Goal: Task Accomplishment & Management: Manage account settings

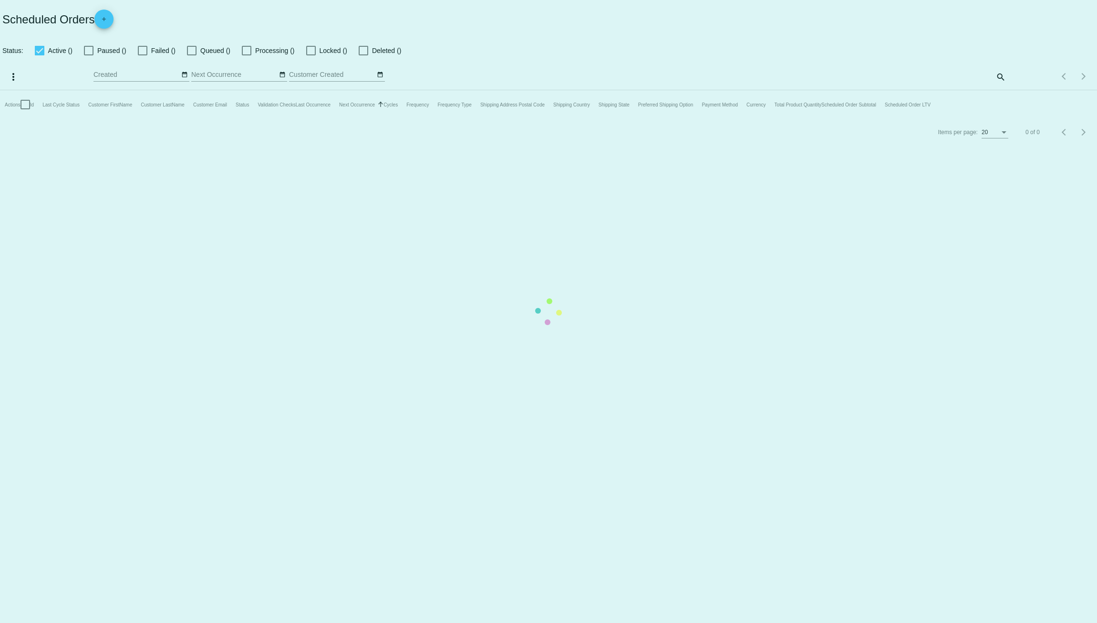
checkbox input "true"
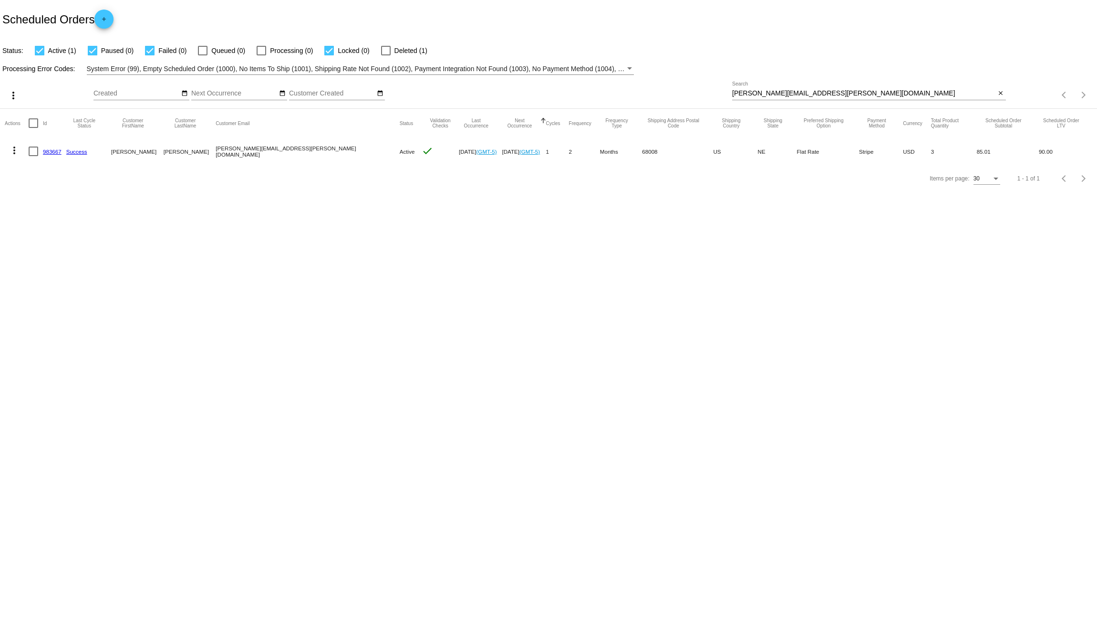
drag, startPoint x: 814, startPoint y: 94, endPoint x: 574, endPoint y: 83, distance: 240.7
click at [623, 86] on div "more_vert Oct Jan Feb Mar Apr 1" at bounding box center [548, 92] width 1097 height 34
paste input "maritzacuellar15"
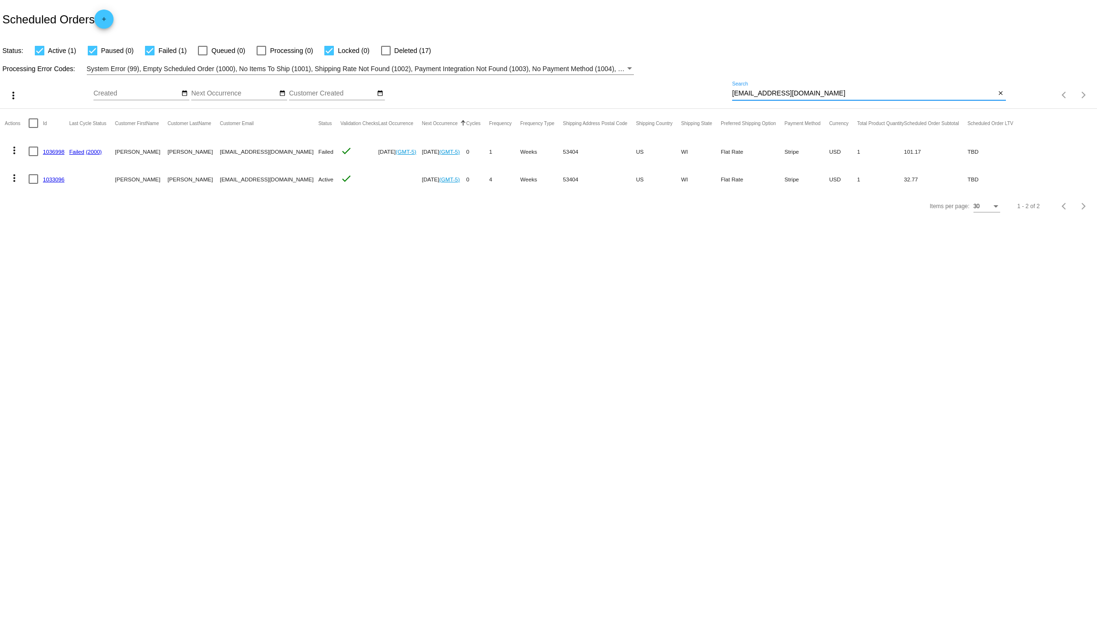
type input "[EMAIL_ADDRESS][DOMAIN_NAME]"
click at [56, 176] on link "1033096" at bounding box center [53, 179] width 21 height 6
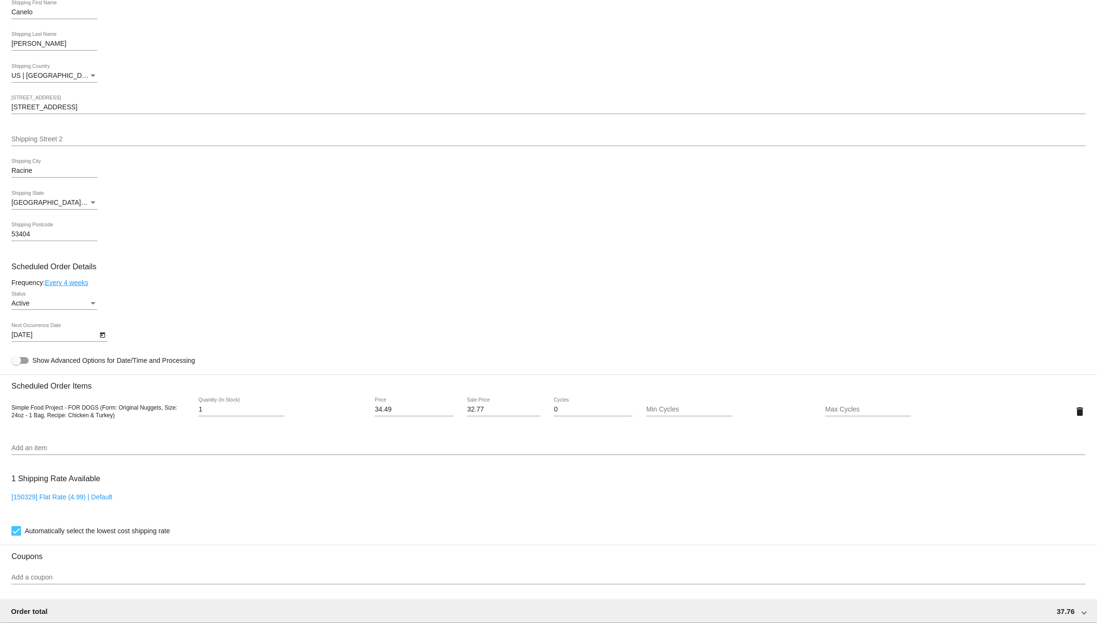
scroll to position [207, 0]
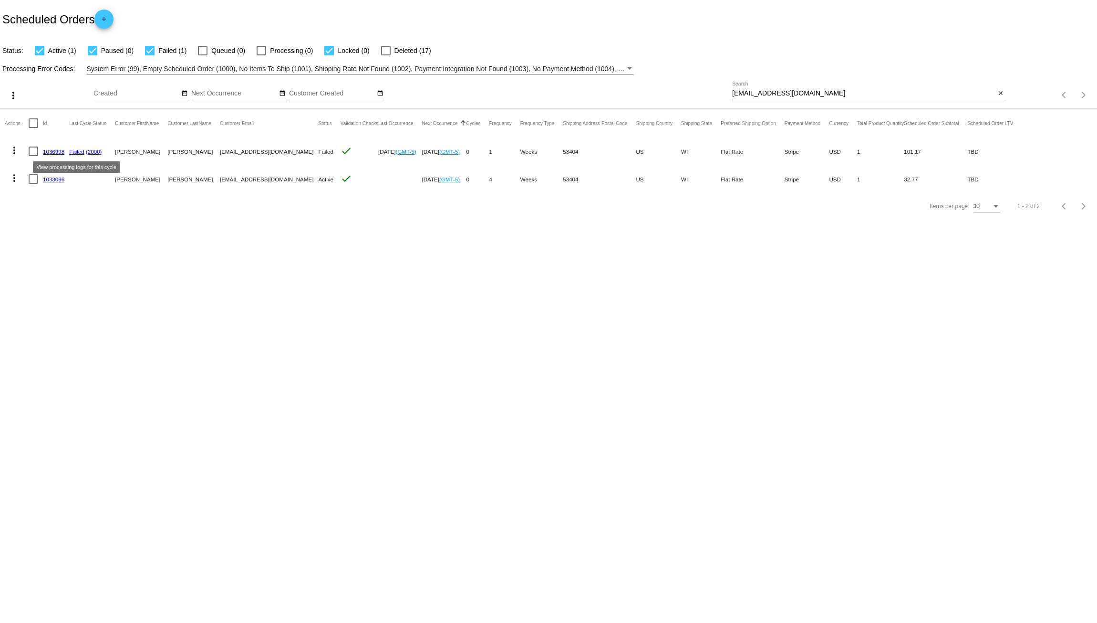
drag, startPoint x: 55, startPoint y: 148, endPoint x: 91, endPoint y: 148, distance: 36.3
click at [55, 148] on link "1036998" at bounding box center [53, 151] width 21 height 6
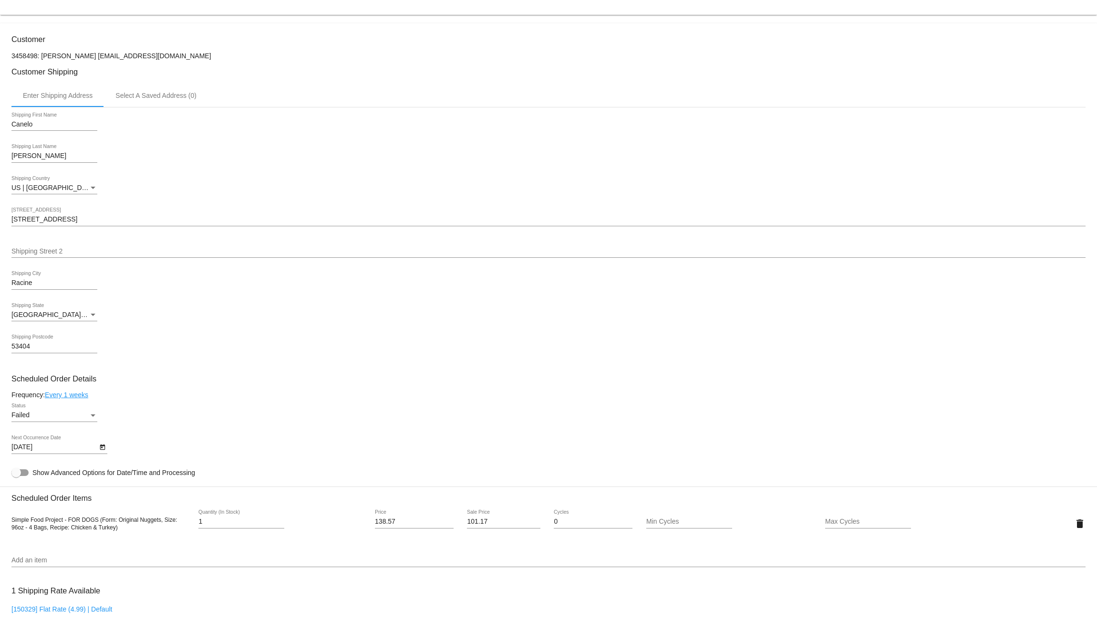
scroll to position [191, 0]
